Goal: Use online tool/utility: Utilize a website feature to perform a specific function

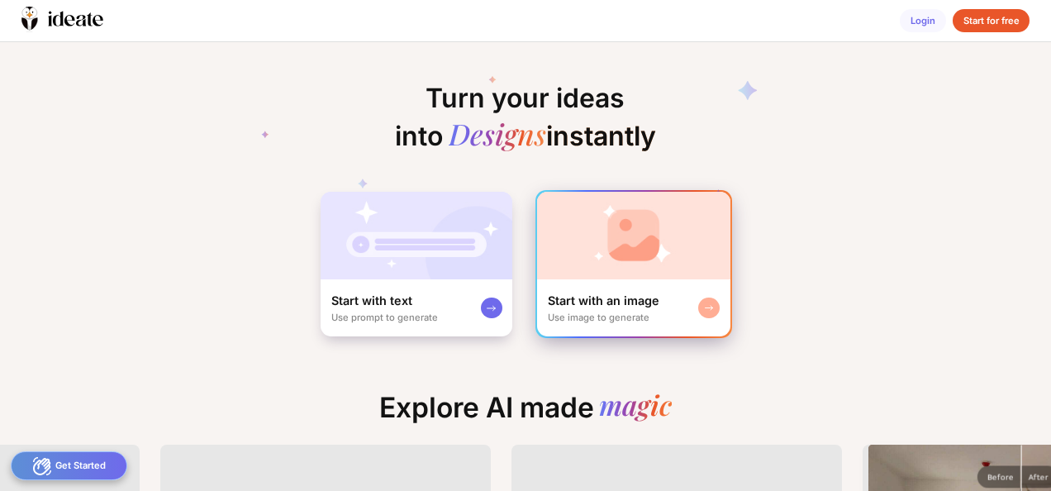
click at [605, 283] on div "Start with an image Use image to generate" at bounding box center [633, 307] width 193 height 56
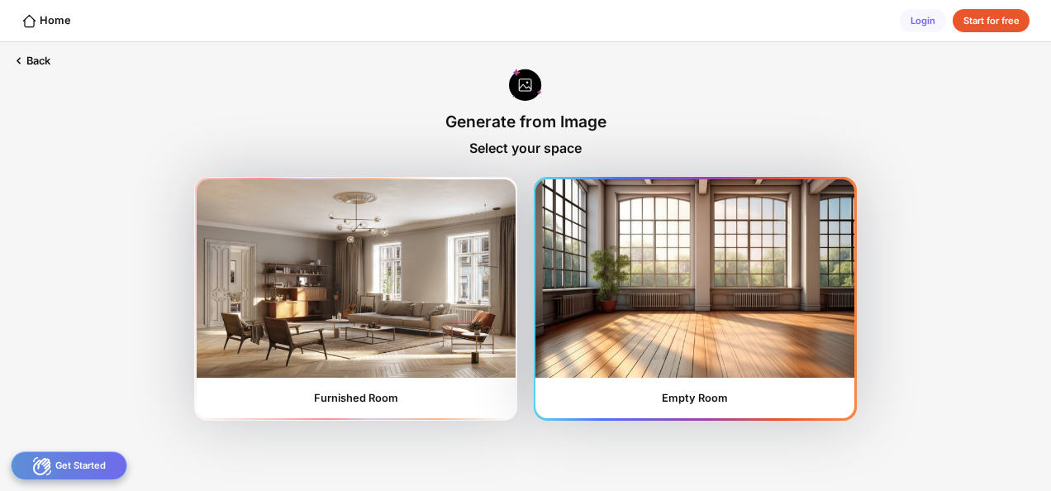
click at [643, 284] on img at bounding box center [694, 278] width 319 height 198
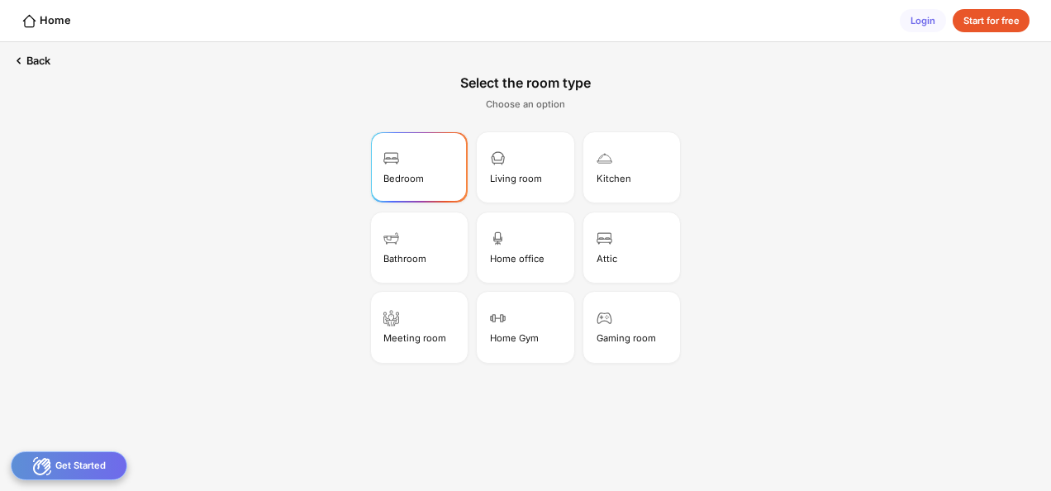
click at [393, 157] on img at bounding box center [391, 158] width 16 height 16
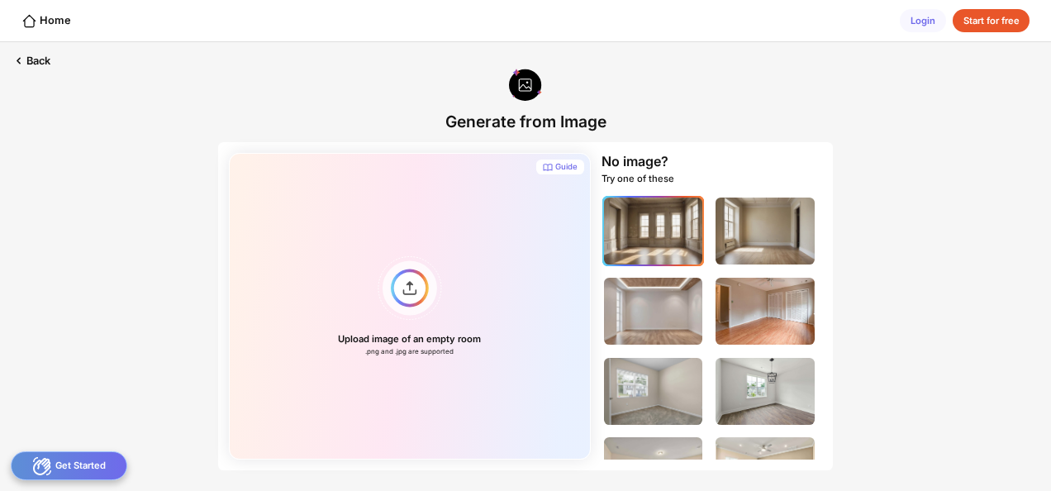
click at [667, 225] on img at bounding box center [653, 230] width 99 height 67
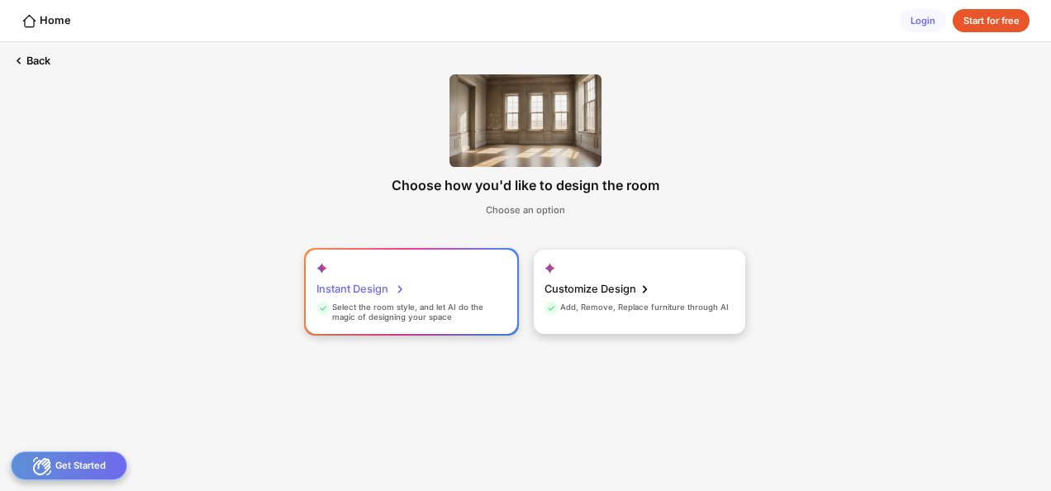
click at [396, 284] on icon at bounding box center [400, 289] width 16 height 20
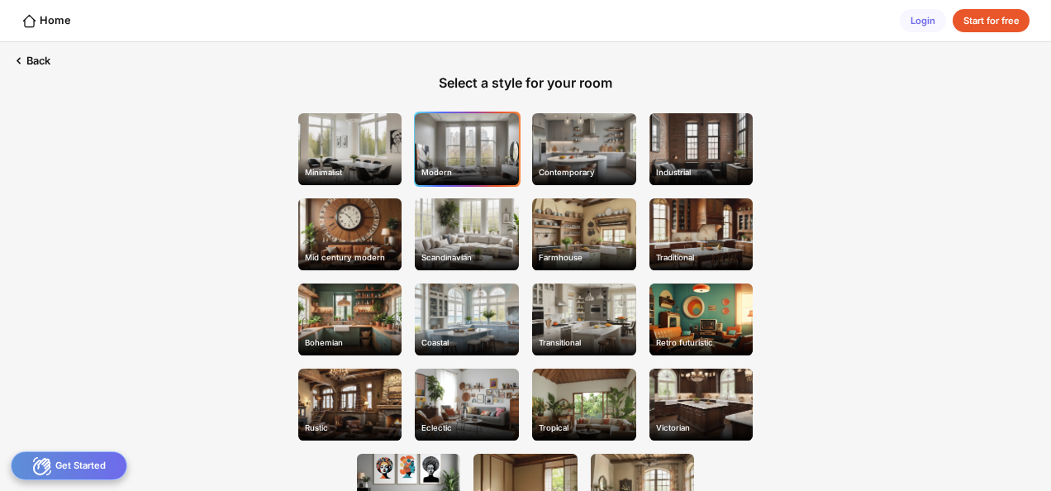
click at [439, 139] on div "Modern" at bounding box center [467, 149] width 104 height 72
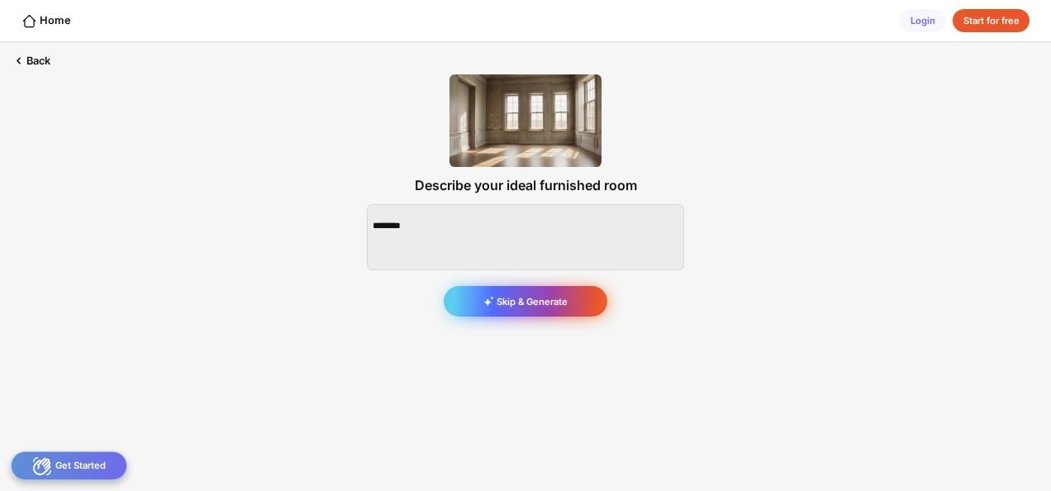
click at [534, 306] on div "Skip & Generate" at bounding box center [526, 301] width 164 height 30
